Goal: Task Accomplishment & Management: Manage account settings

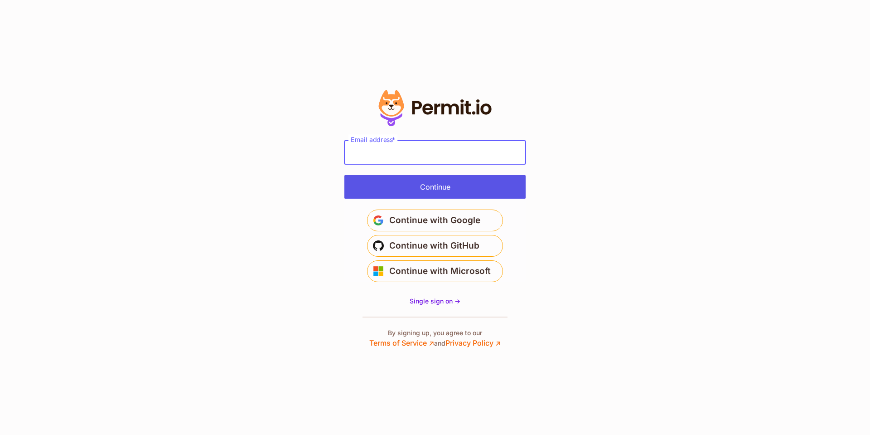
type input "**********"
click at [430, 183] on button "Continue" at bounding box center [435, 187] width 181 height 24
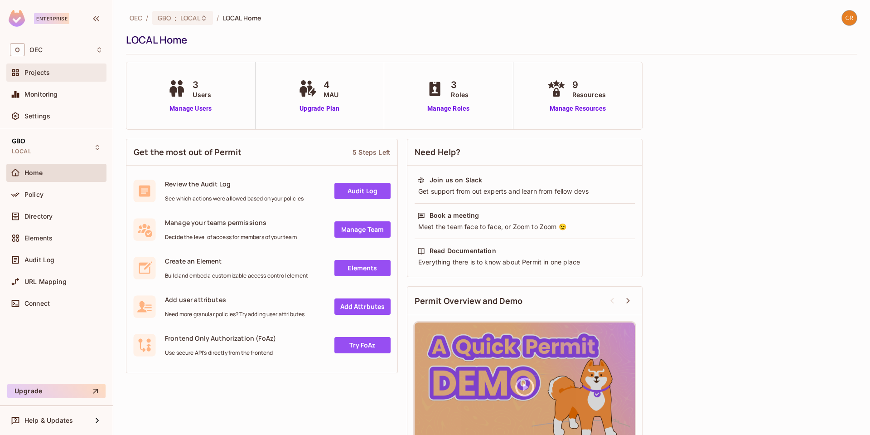
click at [46, 78] on div "Projects" at bounding box center [56, 72] width 93 height 11
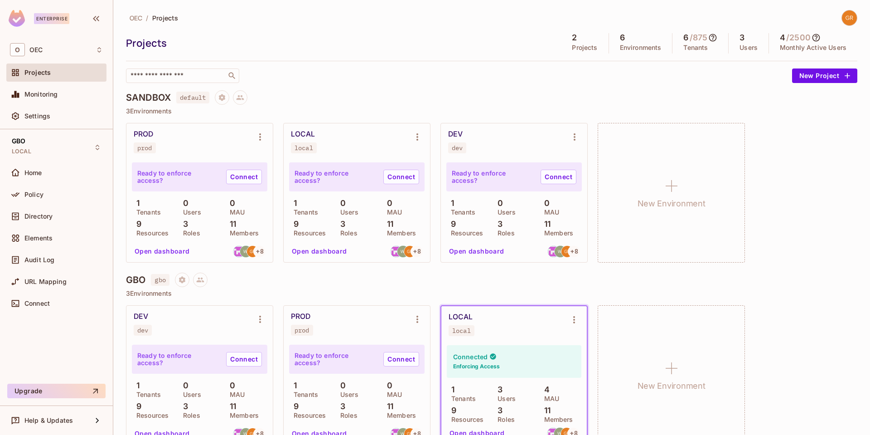
scroll to position [20, 0]
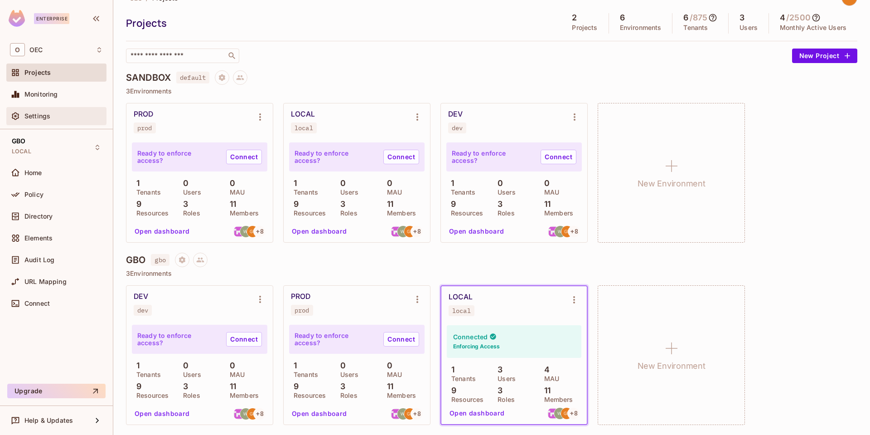
click at [38, 117] on span "Settings" at bounding box center [37, 115] width 26 height 7
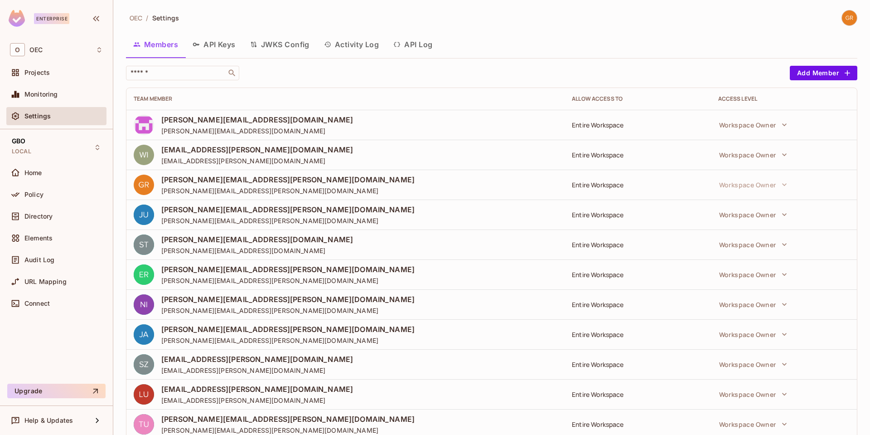
click at [211, 38] on button "API Keys" at bounding box center [214, 44] width 58 height 23
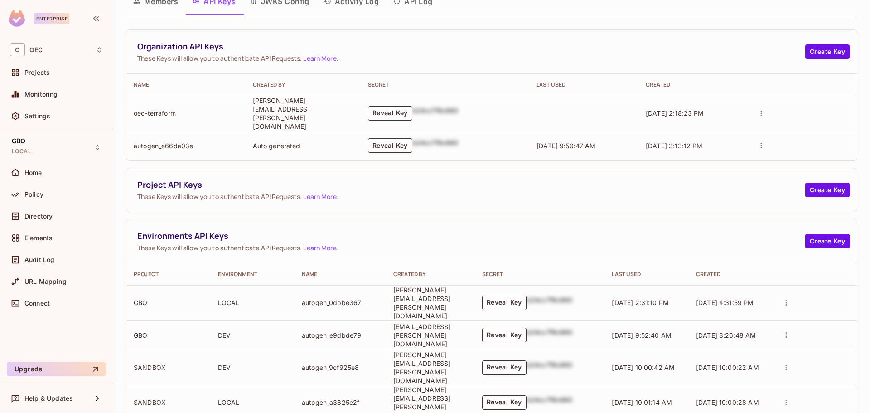
scroll to position [110, 0]
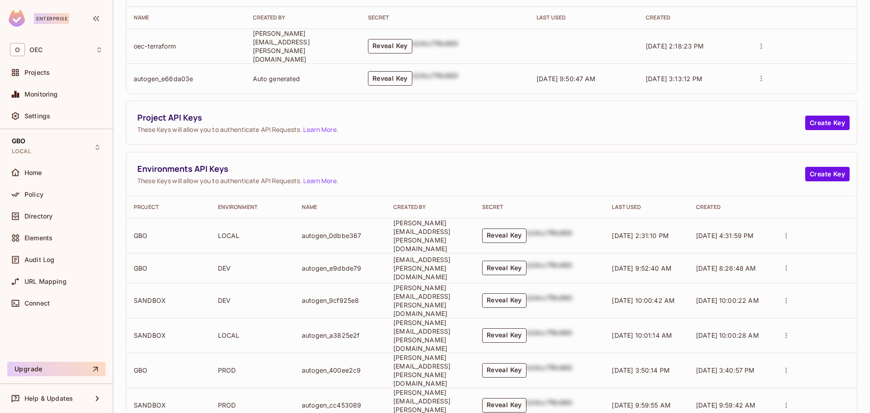
click at [527, 398] on button "Reveal Key" at bounding box center [504, 405] width 44 height 15
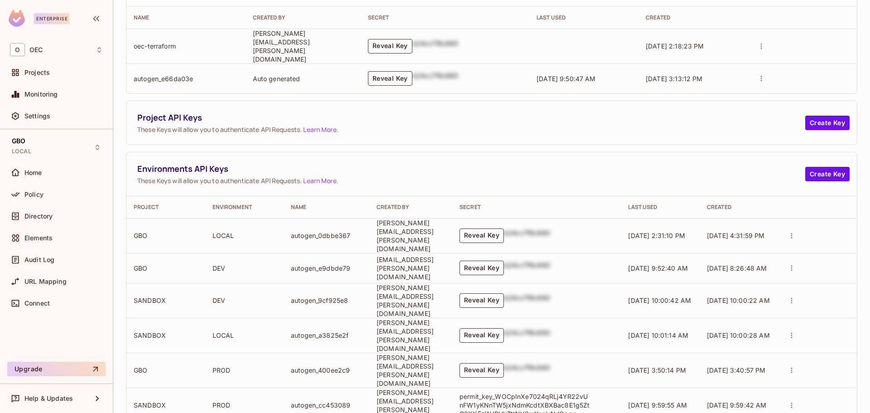
click at [505, 353] on td "Reveal Key b24cc7f8c660" at bounding box center [536, 370] width 169 height 35
click at [503, 363] on button "Reveal Key" at bounding box center [482, 370] width 44 height 15
click at [505, 318] on td "Reveal Key b24cc7f8c660" at bounding box center [536, 335] width 169 height 35
click at [504, 328] on button "Reveal Key" at bounding box center [482, 335] width 44 height 15
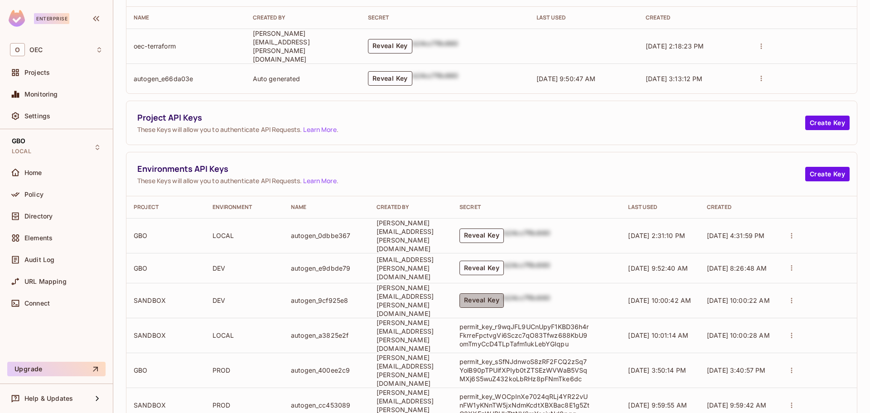
click at [504, 293] on button "Reveal Key" at bounding box center [482, 300] width 44 height 15
click at [504, 261] on button "Reveal Key" at bounding box center [482, 268] width 44 height 15
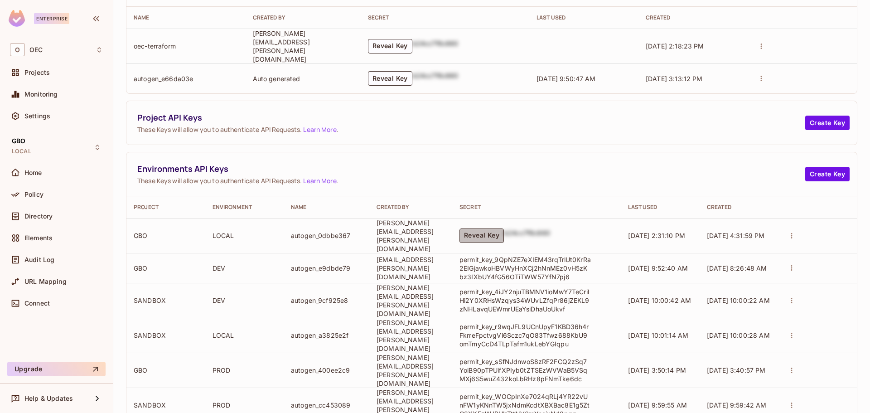
click at [504, 228] on button "Reveal Key" at bounding box center [482, 235] width 44 height 15
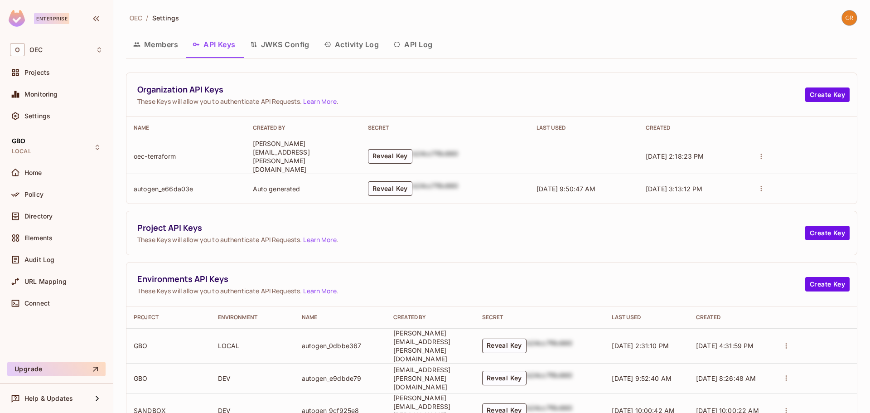
scroll to position [110, 0]
